Goal: Find contact information: Find contact information

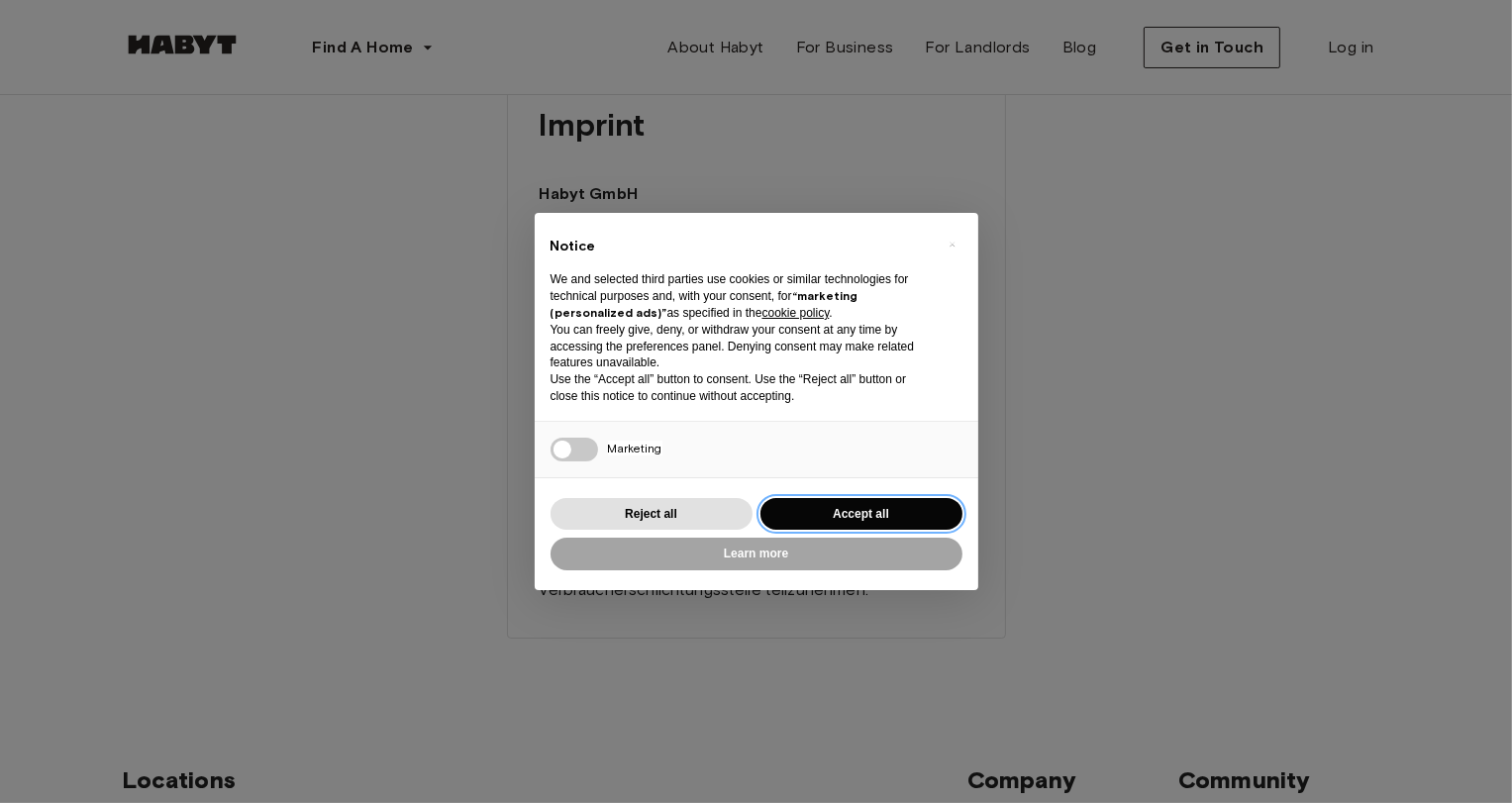
click at [911, 515] on button "Accept all" at bounding box center [862, 514] width 202 height 33
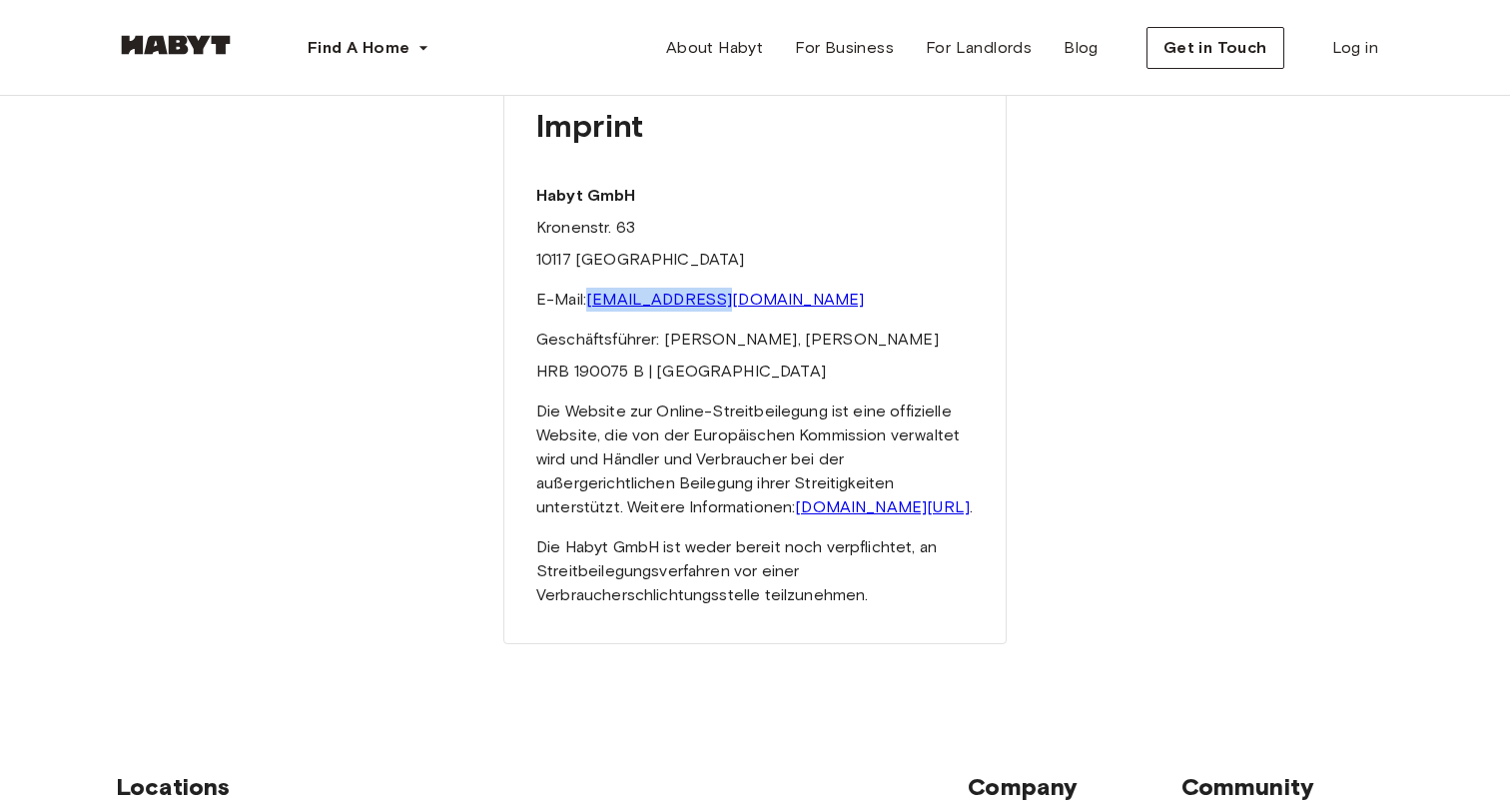
drag, startPoint x: 747, startPoint y: 291, endPoint x: 588, endPoint y: 305, distance: 159.4
click at [588, 305] on p "E-Mail: [EMAIL_ADDRESS][DOMAIN_NAME]" at bounding box center [754, 300] width 437 height 24
copy link "[EMAIL_ADDRESS][DOMAIN_NAME]"
click at [773, 294] on p "E-Mail: [EMAIL_ADDRESS][DOMAIN_NAME]" at bounding box center [754, 300] width 437 height 24
drag, startPoint x: 763, startPoint y: 297, endPoint x: 527, endPoint y: 305, distance: 235.8
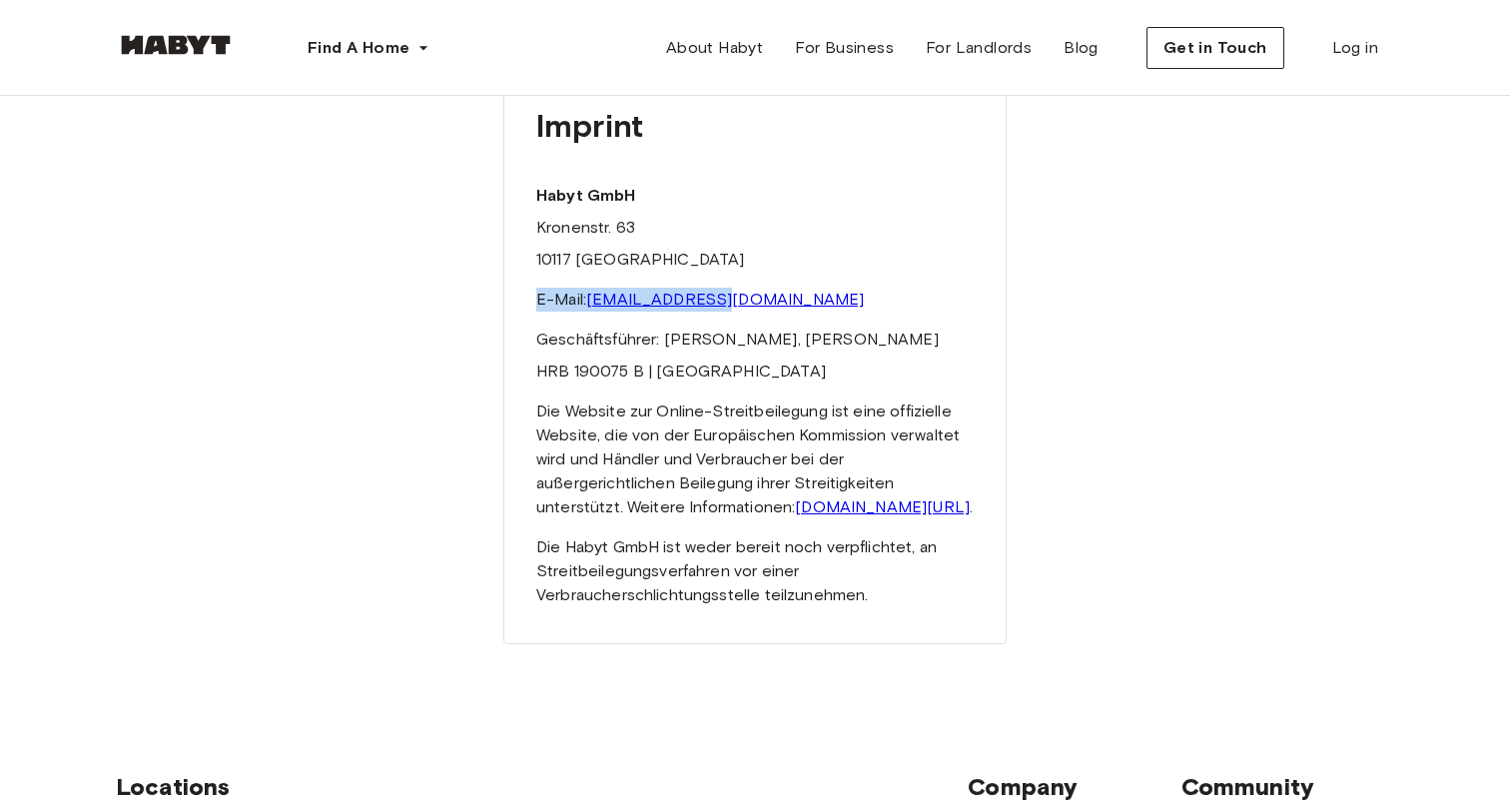
click at [527, 305] on div "Imprint Habyt GmbH Kronenstr. 63 10117 [GEOGRAPHIC_DATA] E-Mail: [EMAIL_ADDRESS…" at bounding box center [754, 346] width 503 height 596
copy p "E-Mail: [EMAIL_ADDRESS][DOMAIN_NAME]"
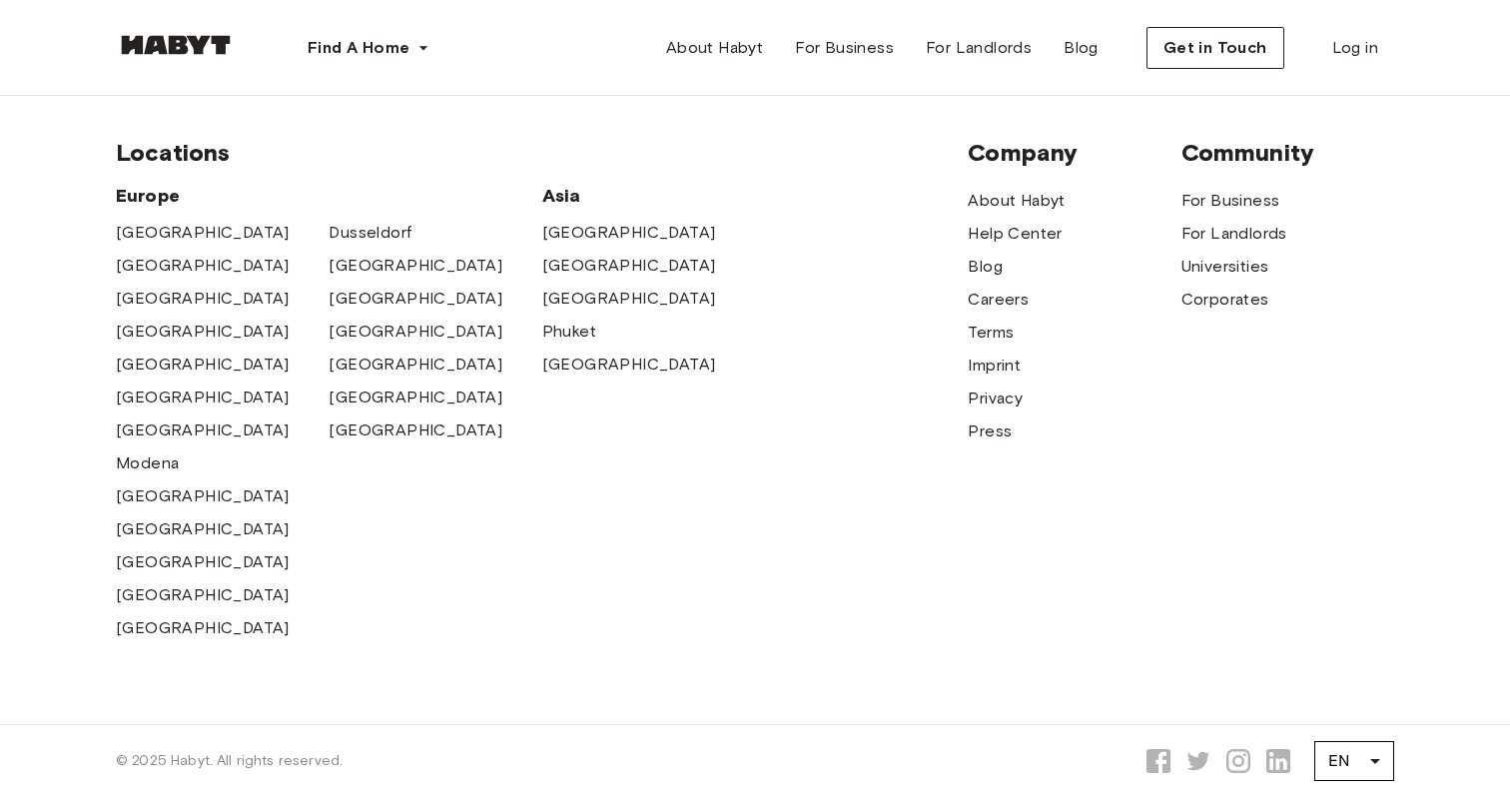
scroll to position [790, 0]
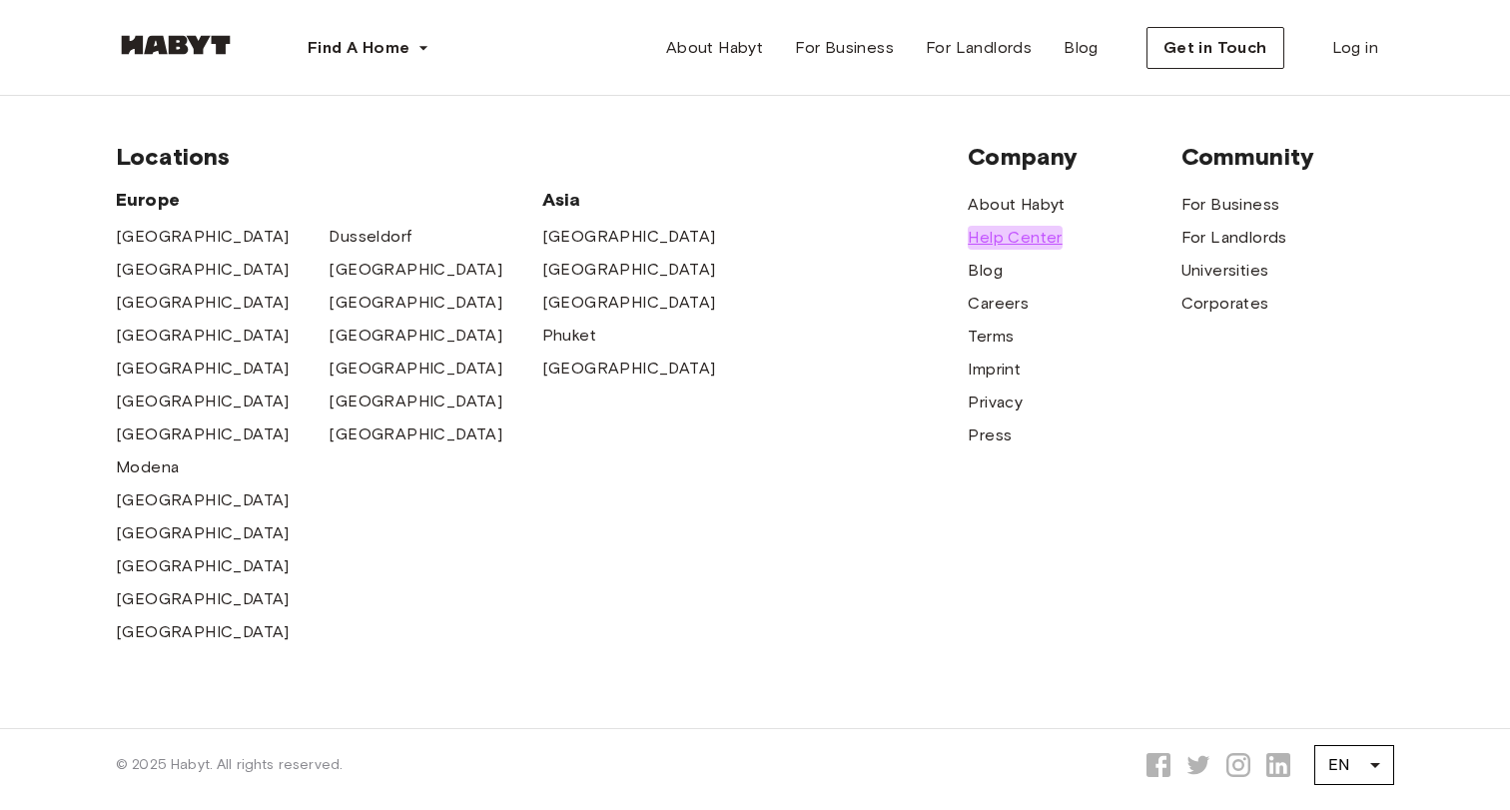
click at [1026, 250] on span "Help Center" at bounding box center [1014, 238] width 94 height 24
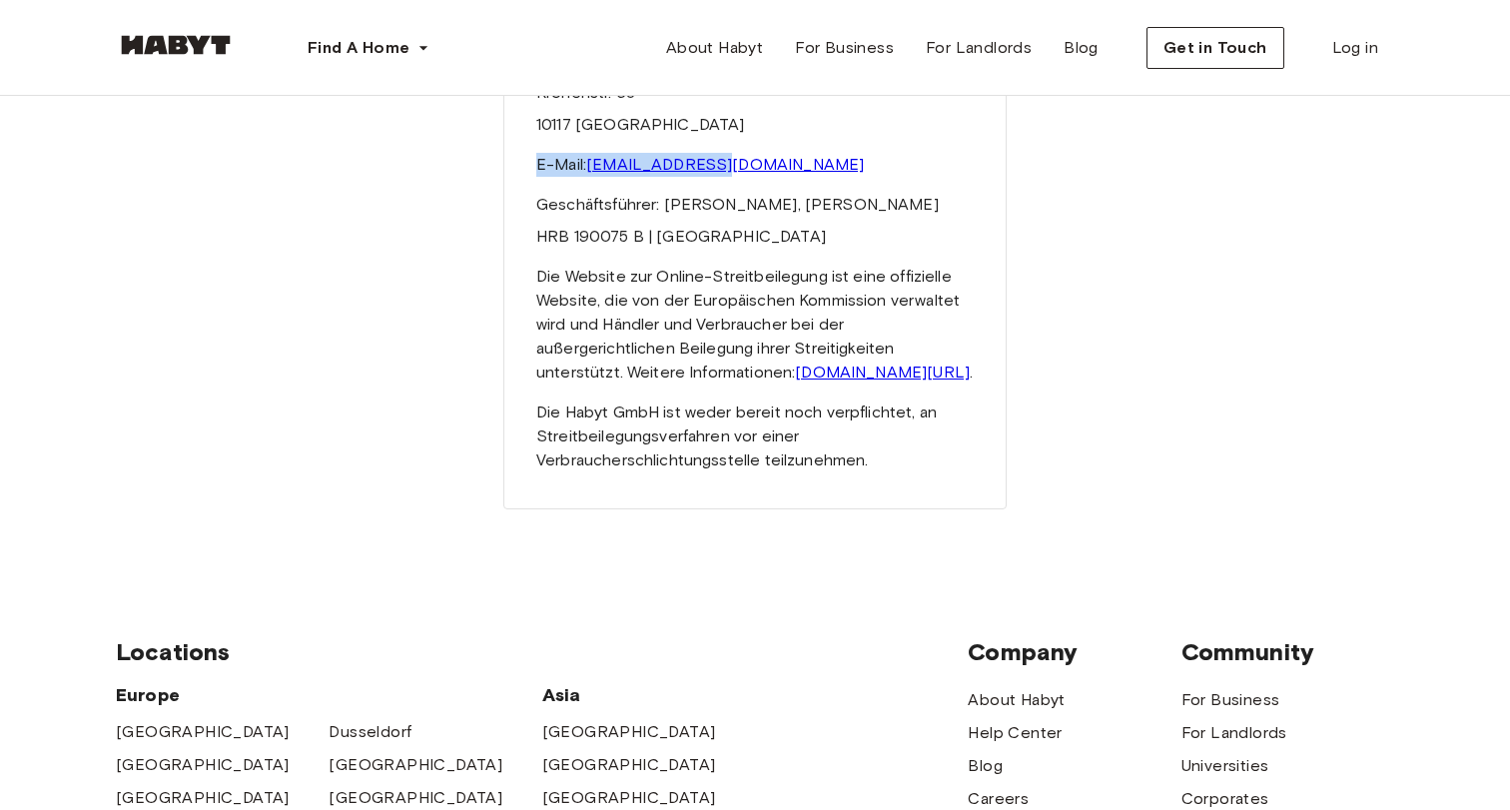
scroll to position [0, 0]
